Goal: Navigation & Orientation: Find specific page/section

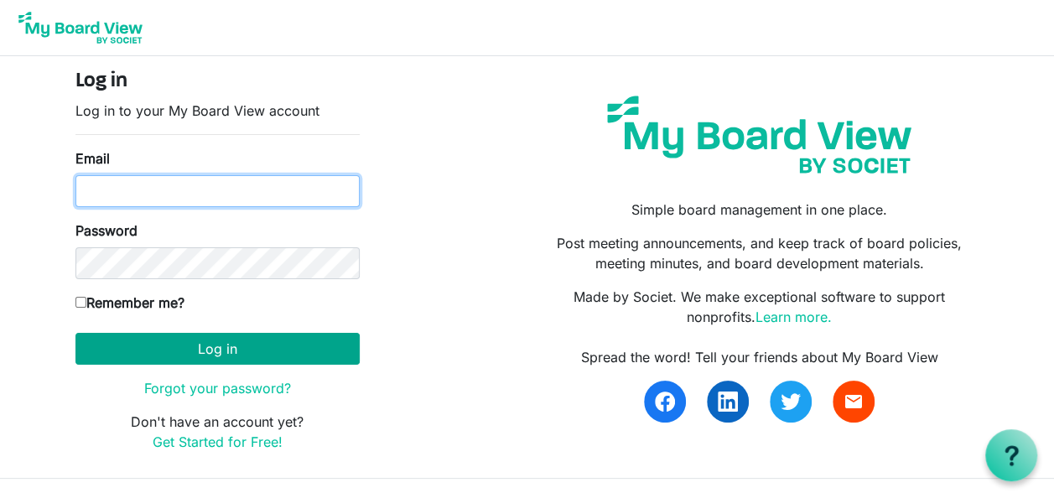
type input "[EMAIL_ADDRESS][DOMAIN_NAME]"
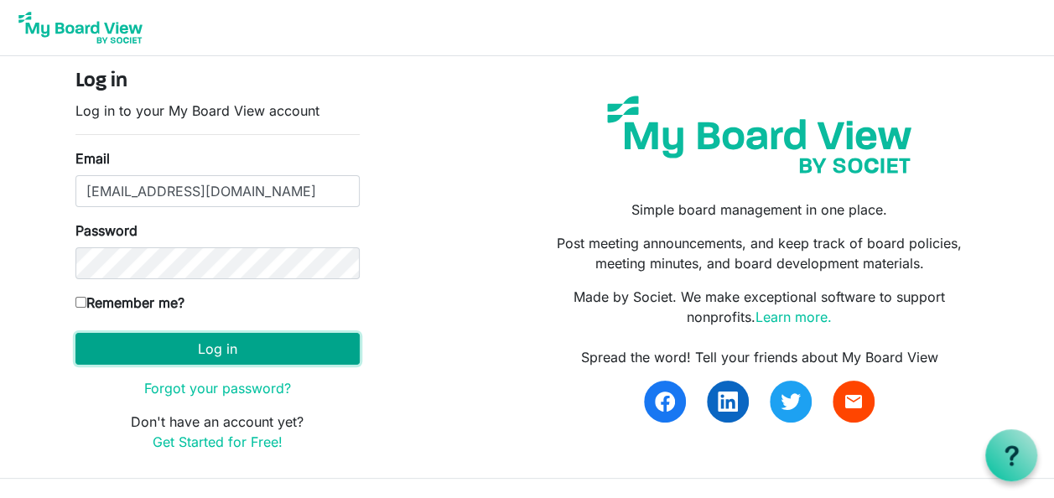
click at [223, 347] on button "Log in" at bounding box center [217, 349] width 284 height 32
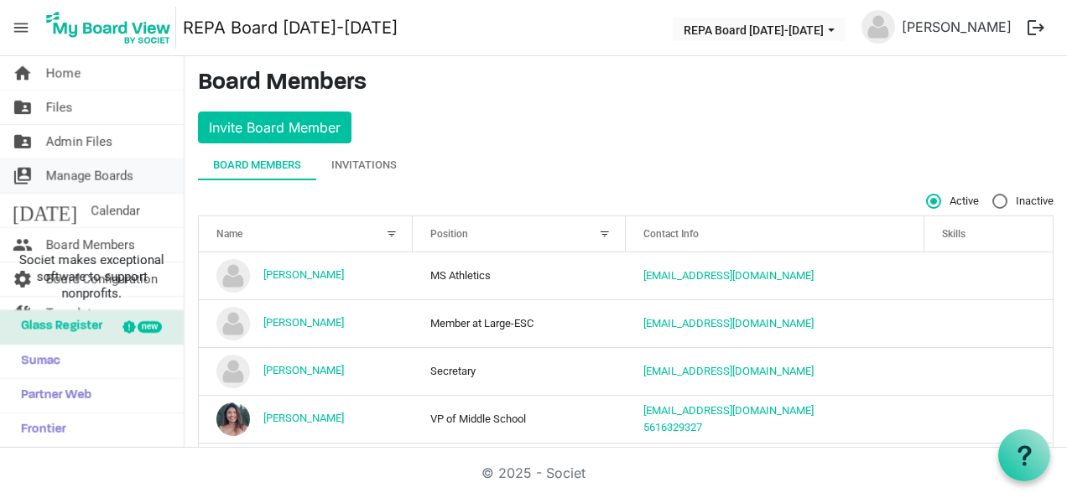
click at [97, 174] on span "Manage Boards" at bounding box center [89, 176] width 87 height 34
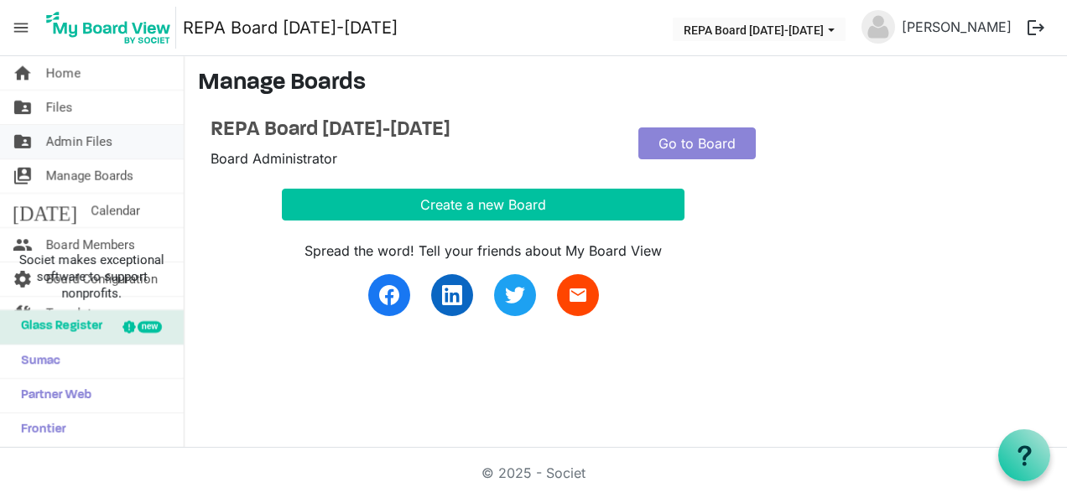
click at [94, 149] on span "Admin Files" at bounding box center [79, 142] width 66 height 34
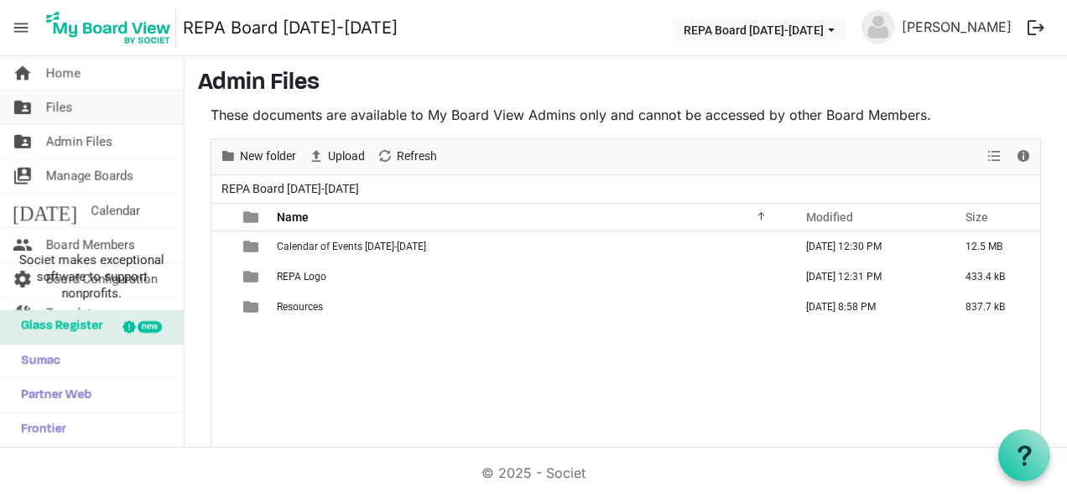
click at [59, 96] on span "Files" at bounding box center [59, 108] width 27 height 34
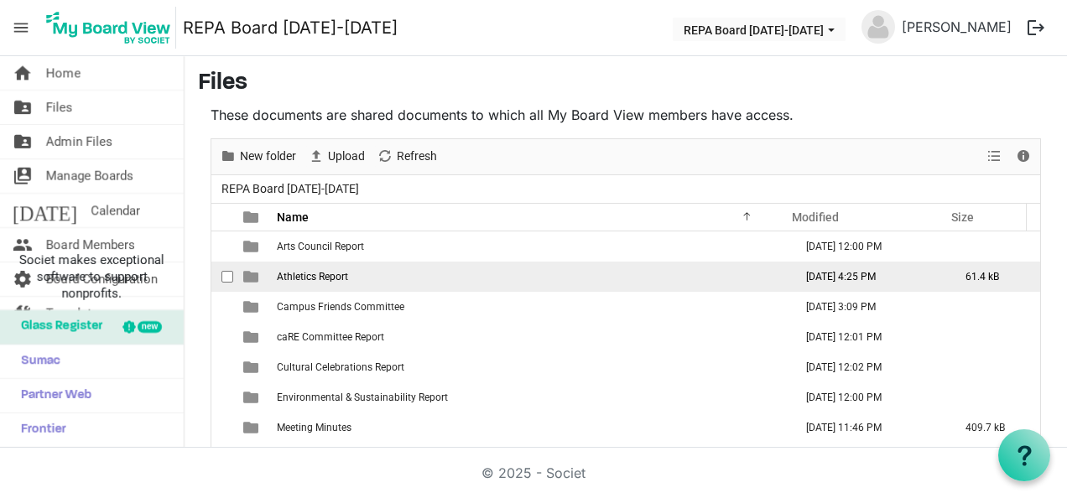
click at [324, 274] on span "Athletics Report" at bounding box center [312, 277] width 71 height 12
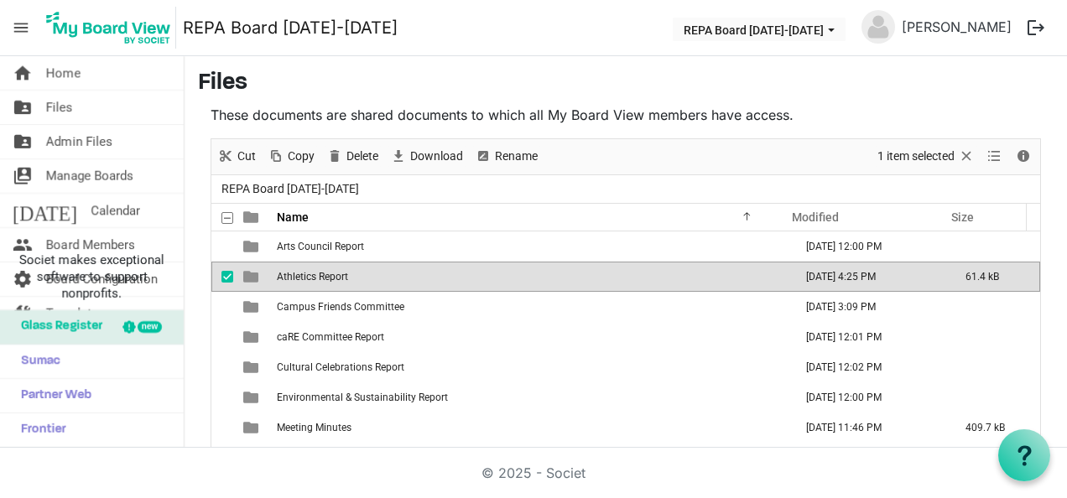
click at [324, 274] on span "Athletics Report" at bounding box center [312, 277] width 71 height 12
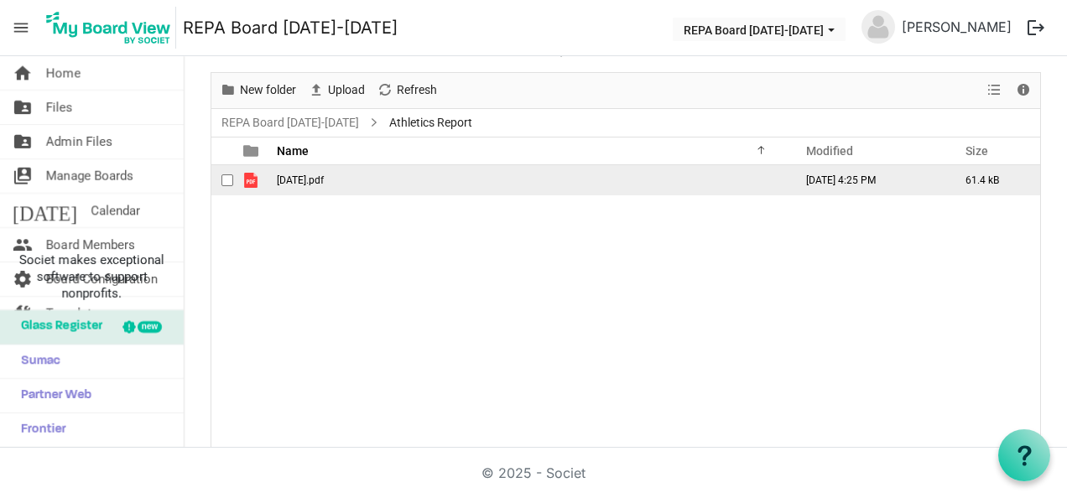
click at [304, 179] on span "August 20.pdf" at bounding box center [300, 180] width 47 height 12
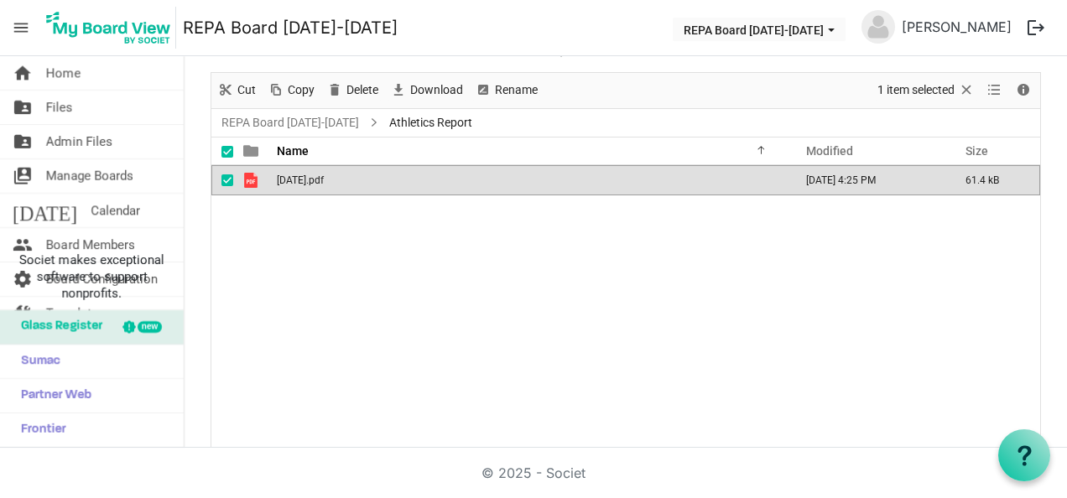
click at [304, 179] on span "August 20.pdf" at bounding box center [300, 180] width 47 height 12
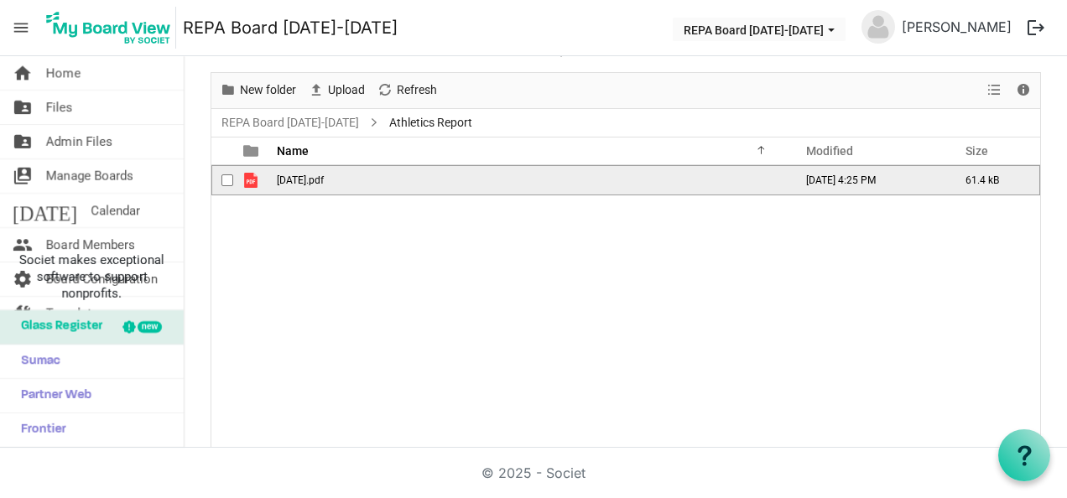
click at [307, 183] on span "August 20.pdf" at bounding box center [300, 180] width 47 height 12
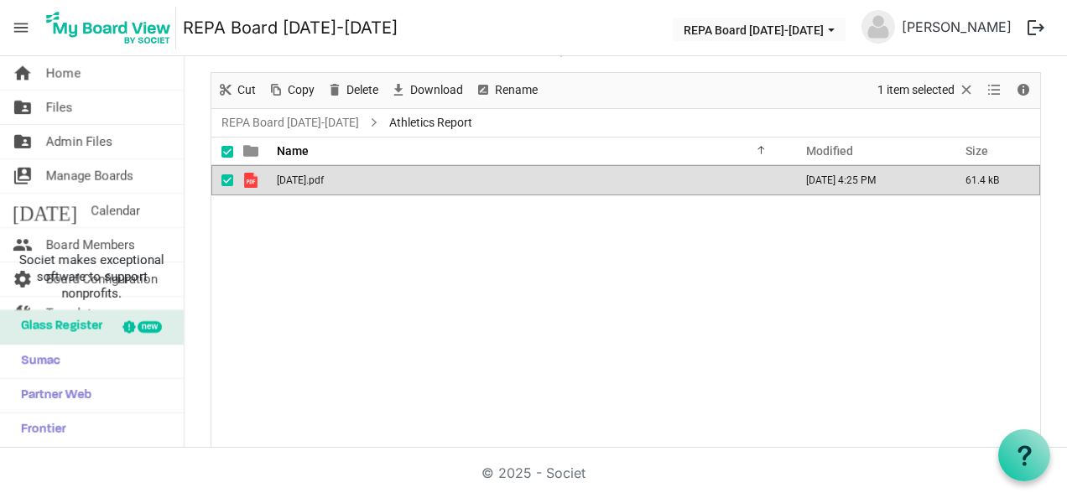
click at [307, 183] on span "August 20.pdf" at bounding box center [300, 180] width 47 height 12
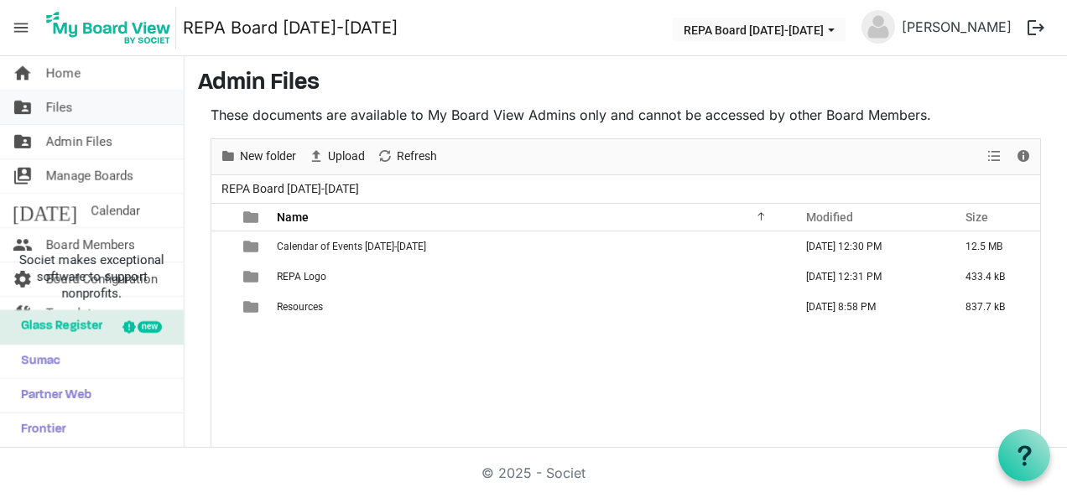
click at [70, 109] on span "Files" at bounding box center [59, 108] width 27 height 34
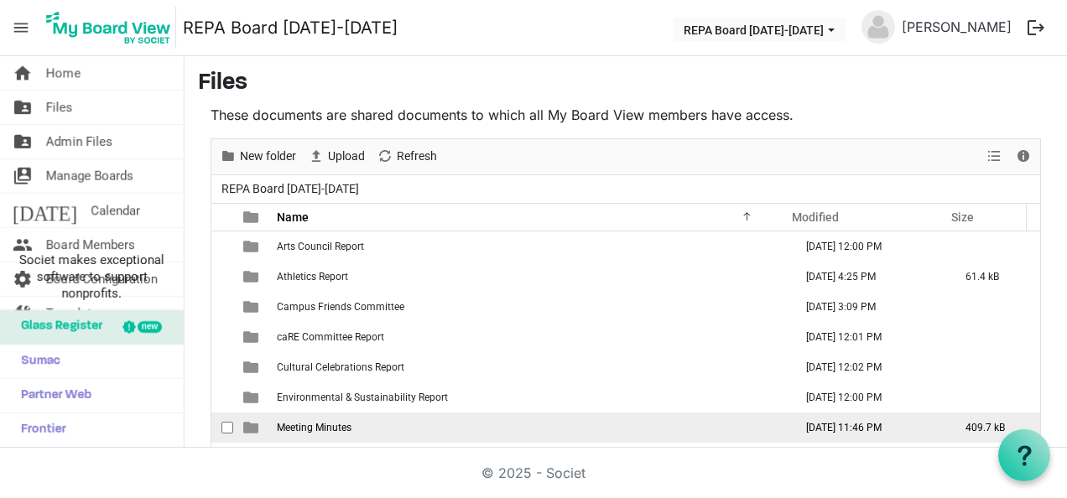
click at [326, 422] on span "Meeting Minutes" at bounding box center [314, 428] width 75 height 12
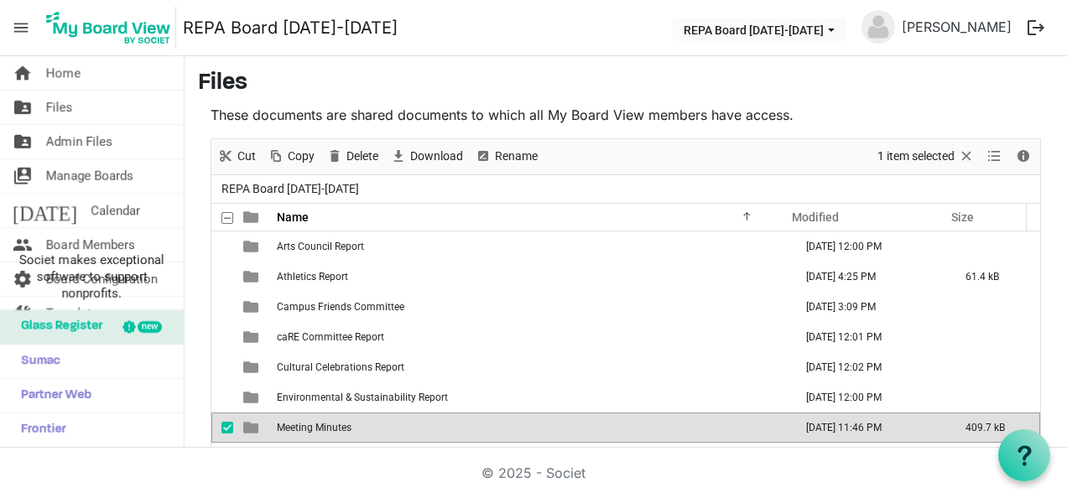
click at [326, 422] on span "Meeting Minutes" at bounding box center [314, 428] width 75 height 12
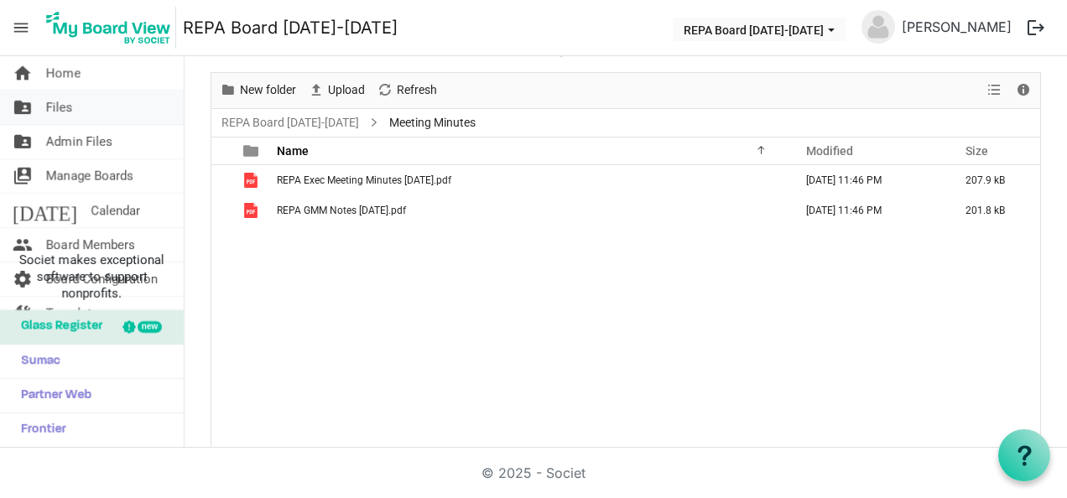
click at [77, 115] on link "folder_shared Files" at bounding box center [92, 108] width 184 height 34
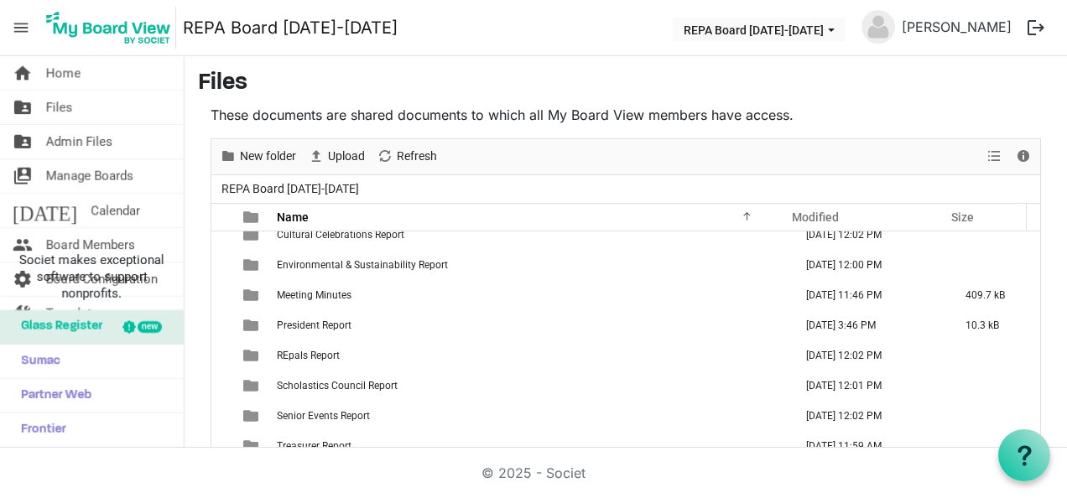
scroll to position [138, 0]
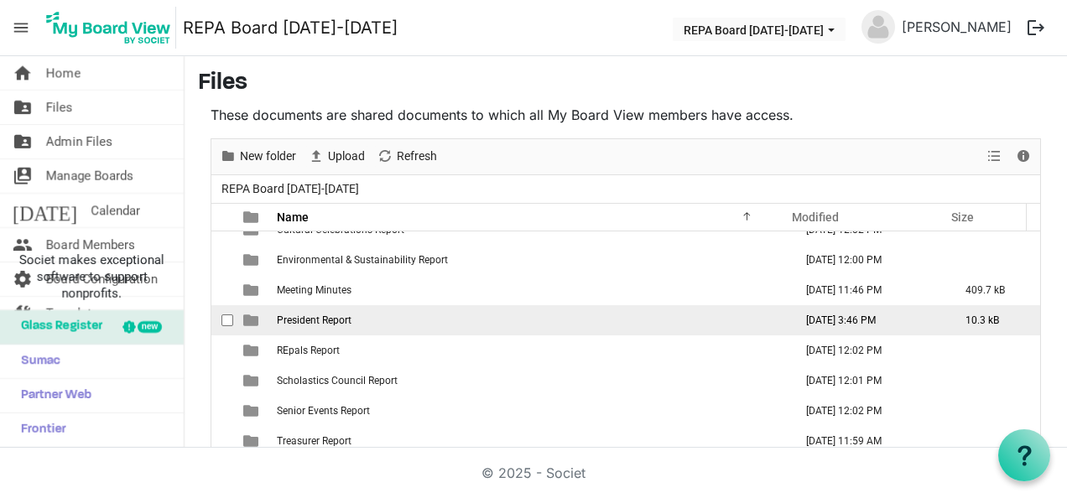
click at [426, 320] on td "President Report" at bounding box center [530, 320] width 517 height 30
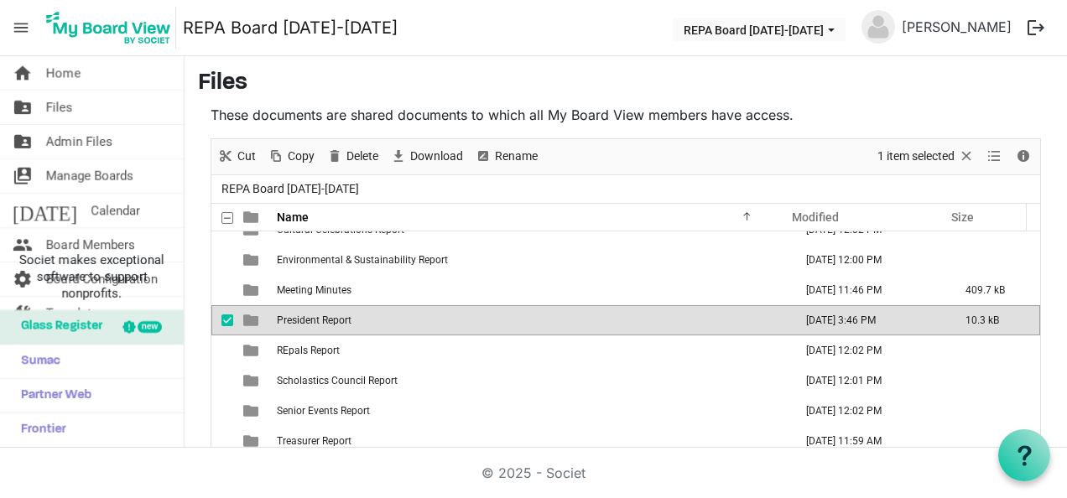
click at [426, 320] on td "President Report" at bounding box center [530, 320] width 517 height 30
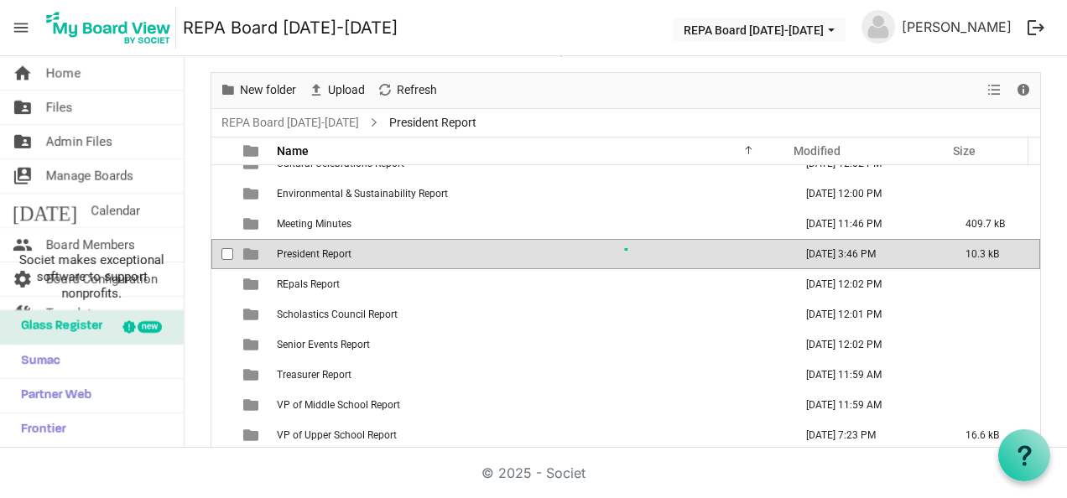
scroll to position [0, 0]
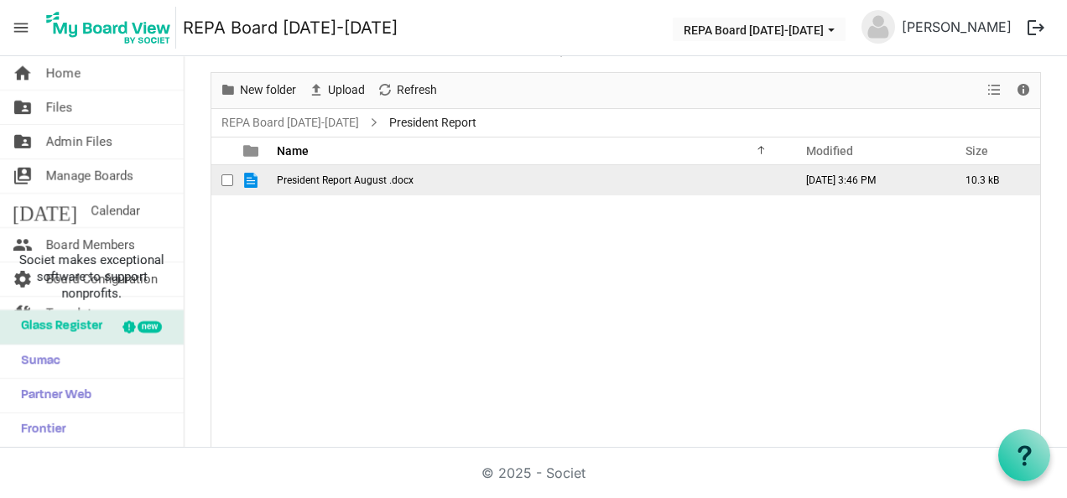
click at [371, 186] on td "President Report August .docx" at bounding box center [530, 180] width 517 height 30
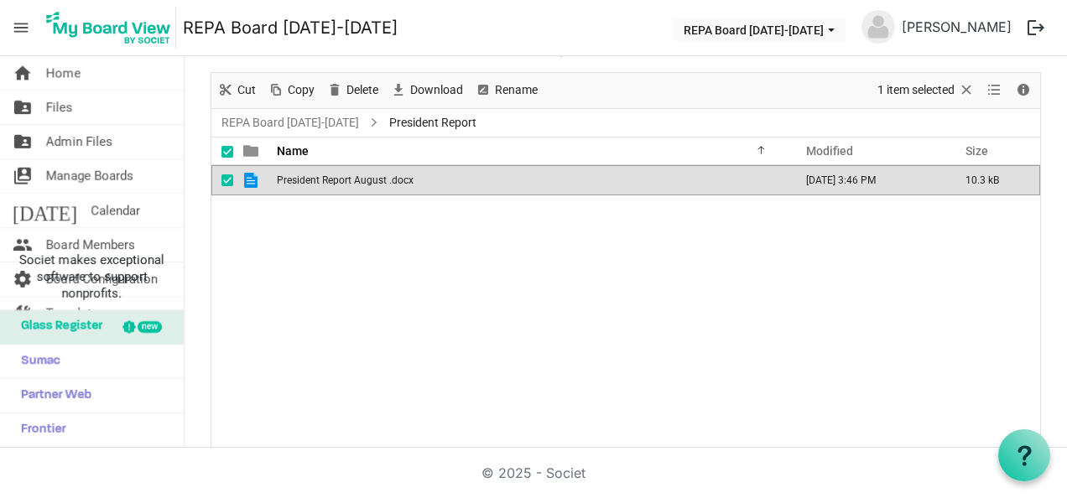
click at [371, 186] on td "President Report August .docx" at bounding box center [530, 180] width 517 height 30
click at [402, 235] on div "President Report August .docx August 20, 2025 3:46 PM 10.3 kB" at bounding box center [625, 307] width 828 height 284
click at [59, 105] on span "Files" at bounding box center [59, 108] width 27 height 34
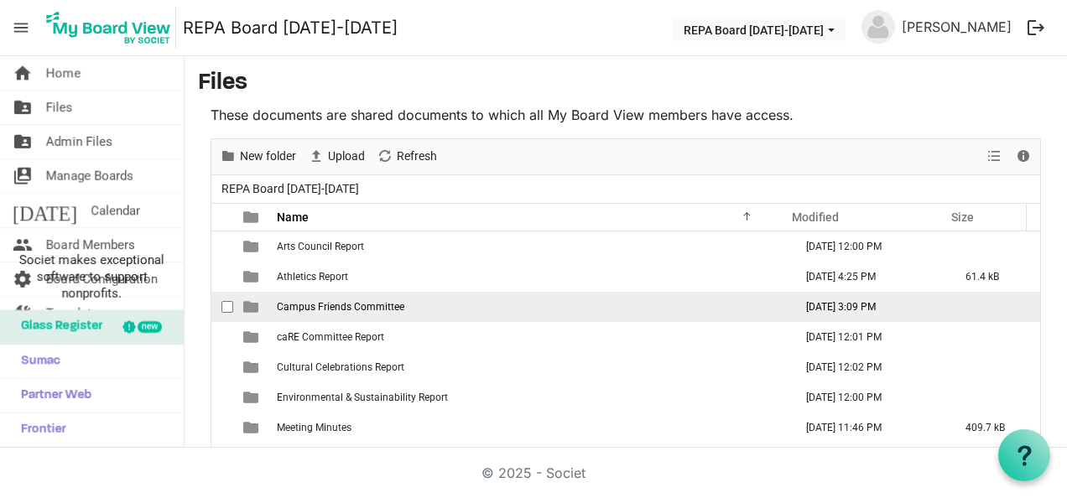
click at [364, 304] on span "Campus Friends Committee" at bounding box center [340, 307] width 127 height 12
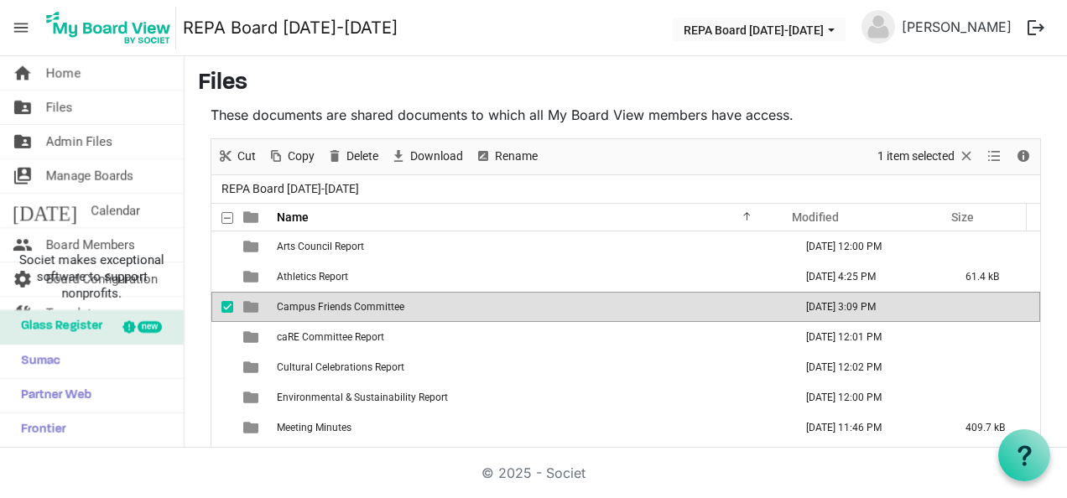
click at [364, 304] on span "Campus Friends Committee" at bounding box center [340, 307] width 127 height 12
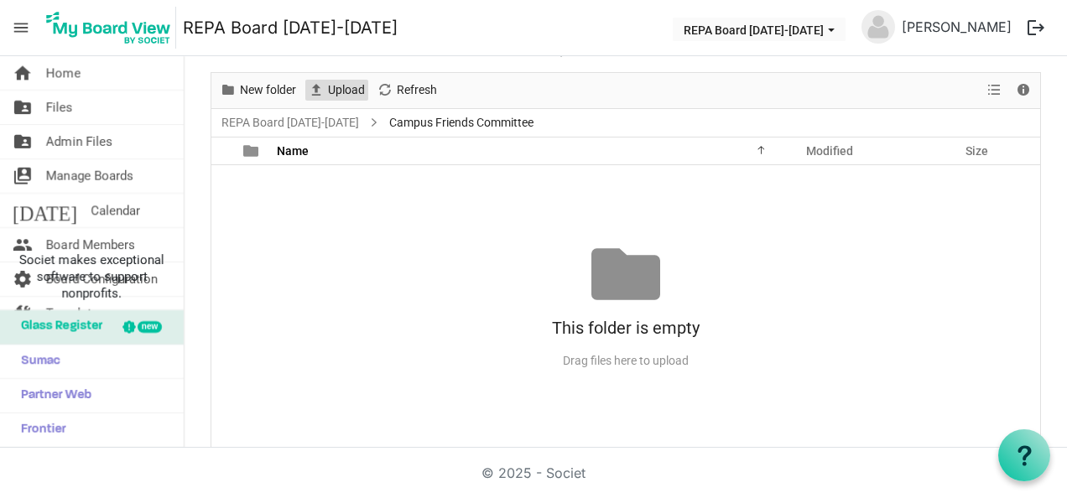
click at [315, 91] on span "Upload" at bounding box center [316, 90] width 20 height 21
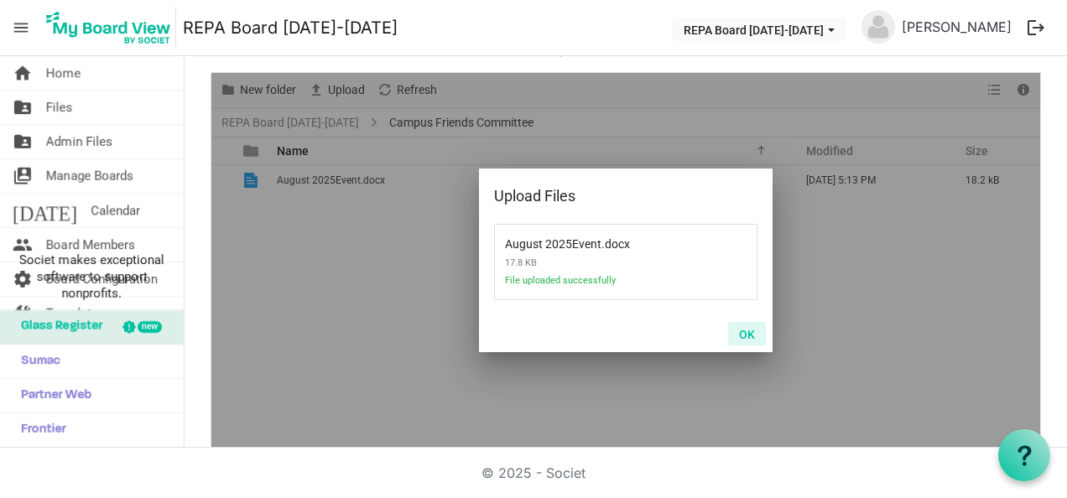
click at [745, 339] on button "OK" at bounding box center [747, 333] width 38 height 23
